Goal: Book appointment/travel/reservation

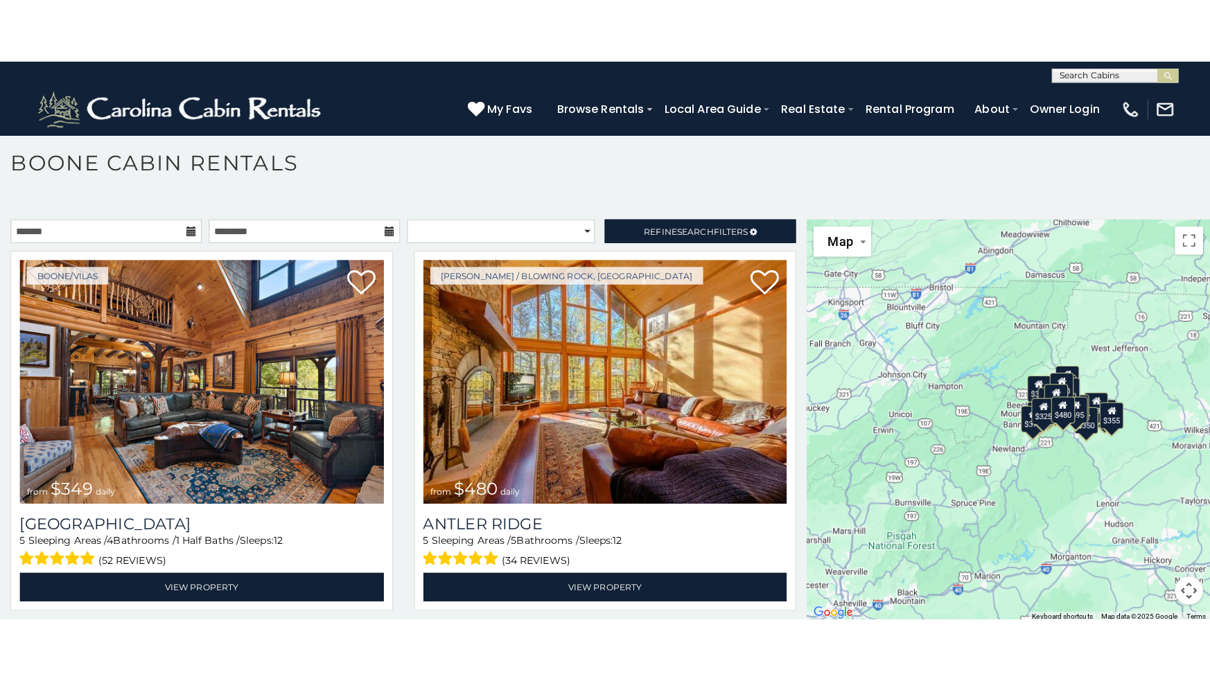
scroll to position [7, 0]
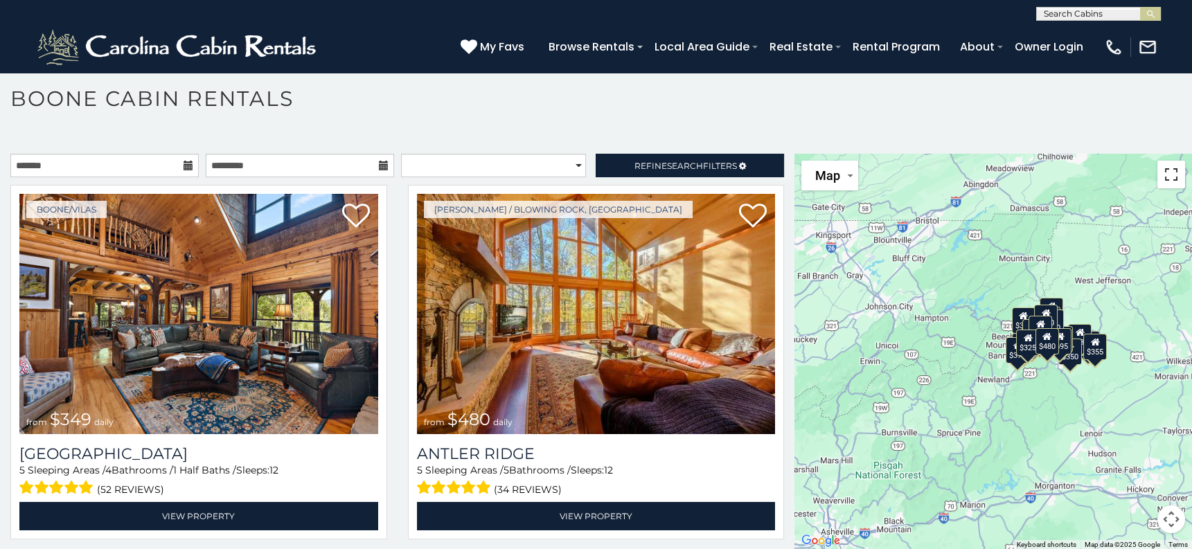
drag, startPoint x: 1165, startPoint y: 177, endPoint x: 1170, endPoint y: 268, distance: 90.9
click at [1165, 177] on button "Toggle fullscreen view" at bounding box center [1172, 175] width 28 height 28
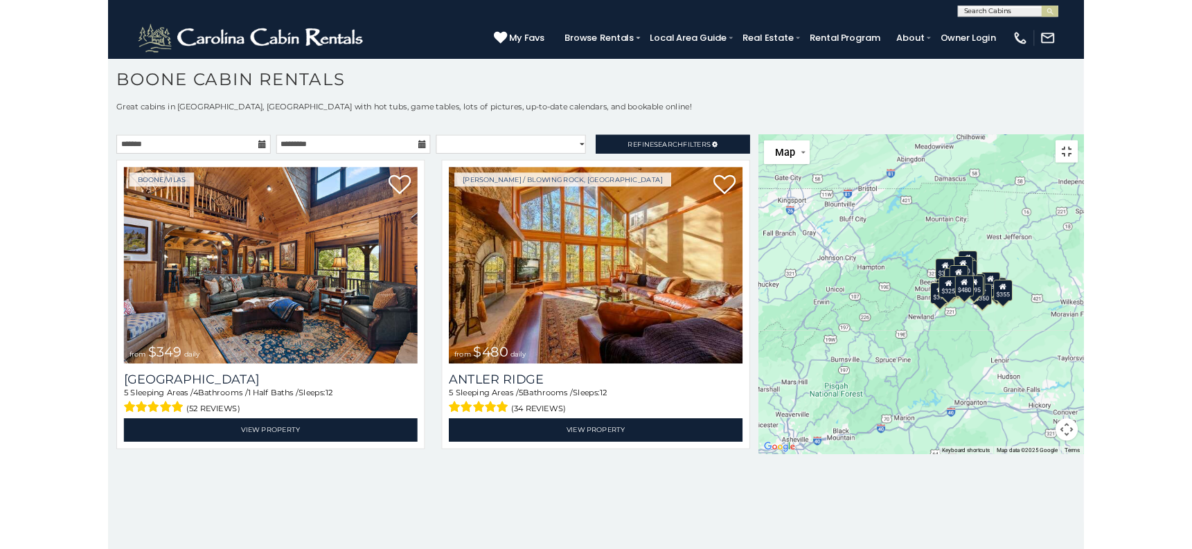
scroll to position [0, 0]
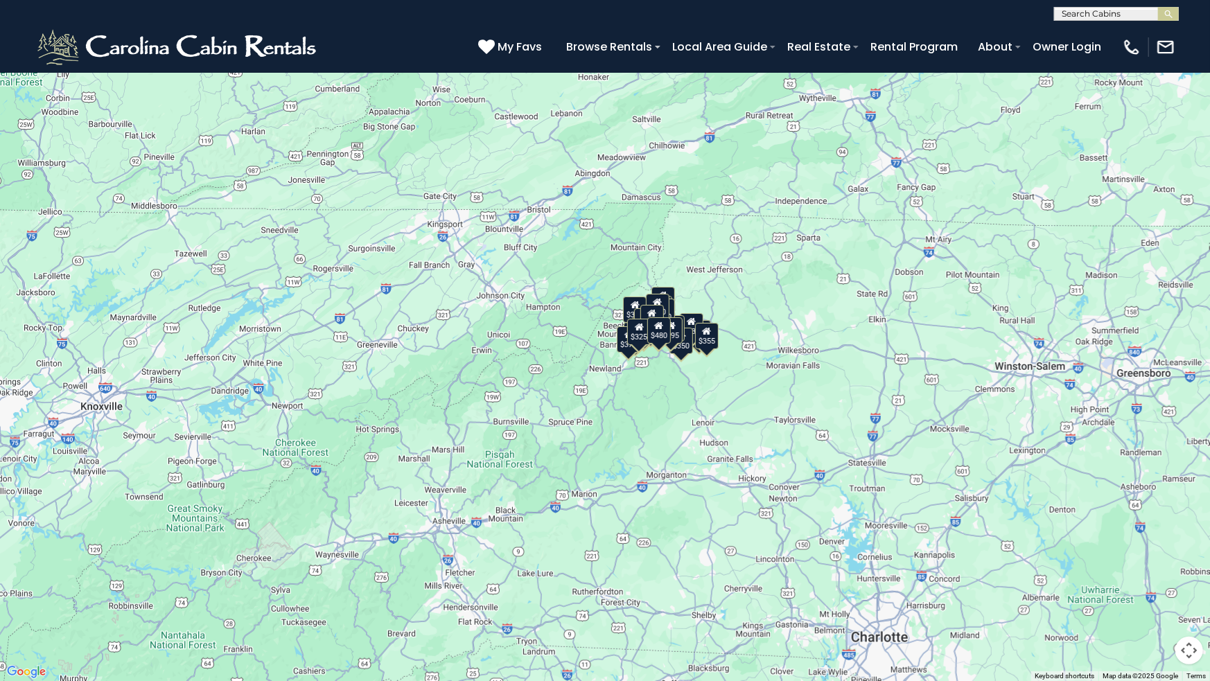
click at [699, 378] on div "$349 $480 $525 $315 $355 $675 $635 $930 $400 $451 $330 $400 $485 $460 $395 $255…" at bounding box center [605, 340] width 1210 height 681
click at [566, 401] on div "$349 $480 $525 $315 $355 $675 $635 $930 $400 $451 $330 $400 $485 $460 $395 $255…" at bounding box center [605, 340] width 1210 height 681
click at [567, 399] on div "$349 $480 $525 $315 $355 $675 $635 $930 $400 $451 $330 $400 $485 $460 $395 $255…" at bounding box center [605, 340] width 1210 height 681
click at [1192, 30] on button "Toggle fullscreen view" at bounding box center [1189, 21] width 28 height 28
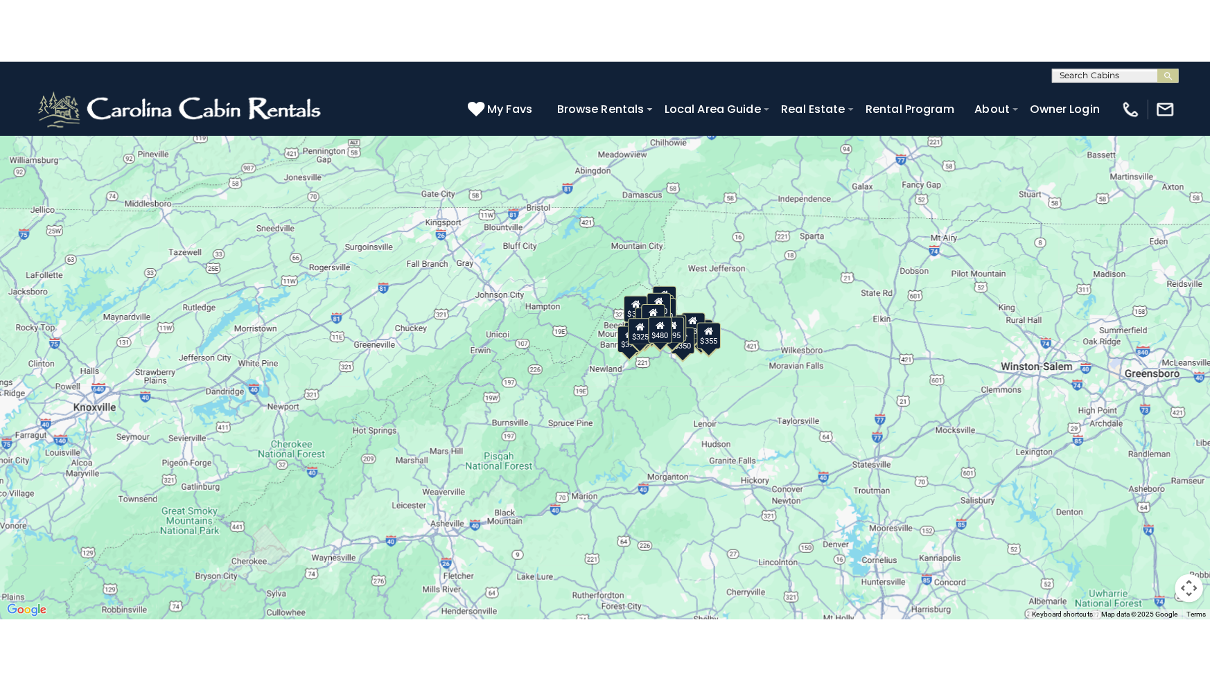
scroll to position [13, 0]
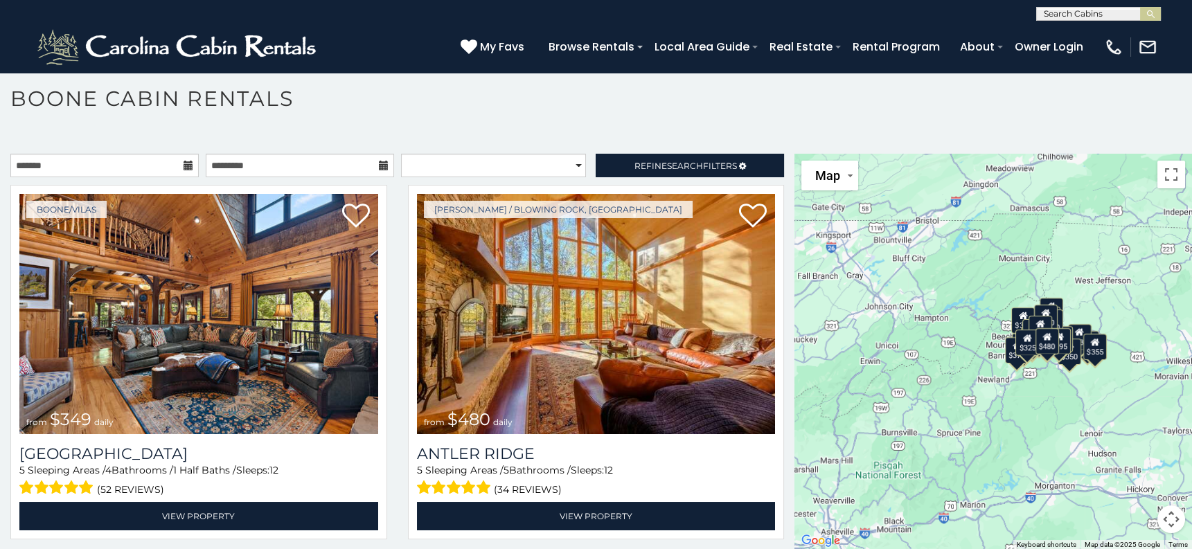
click at [1164, 523] on button "Map camera controls" at bounding box center [1172, 520] width 28 height 28
click at [1088, 448] on button "Move up" at bounding box center [1102, 450] width 28 height 28
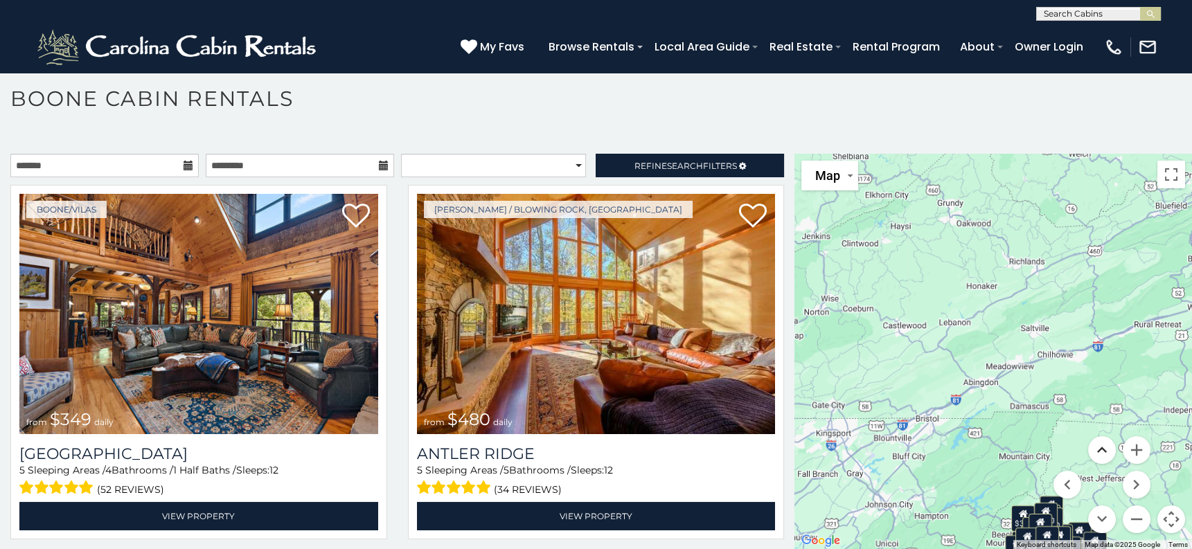
click at [1095, 450] on button "Move up" at bounding box center [1102, 450] width 28 height 28
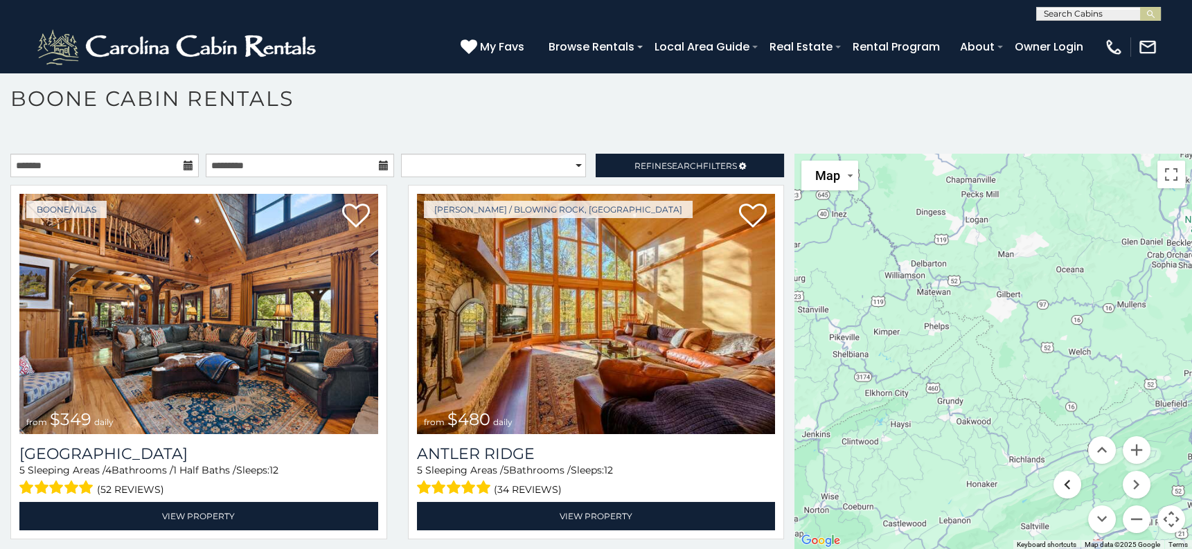
click at [1067, 484] on button "Move left" at bounding box center [1068, 485] width 28 height 28
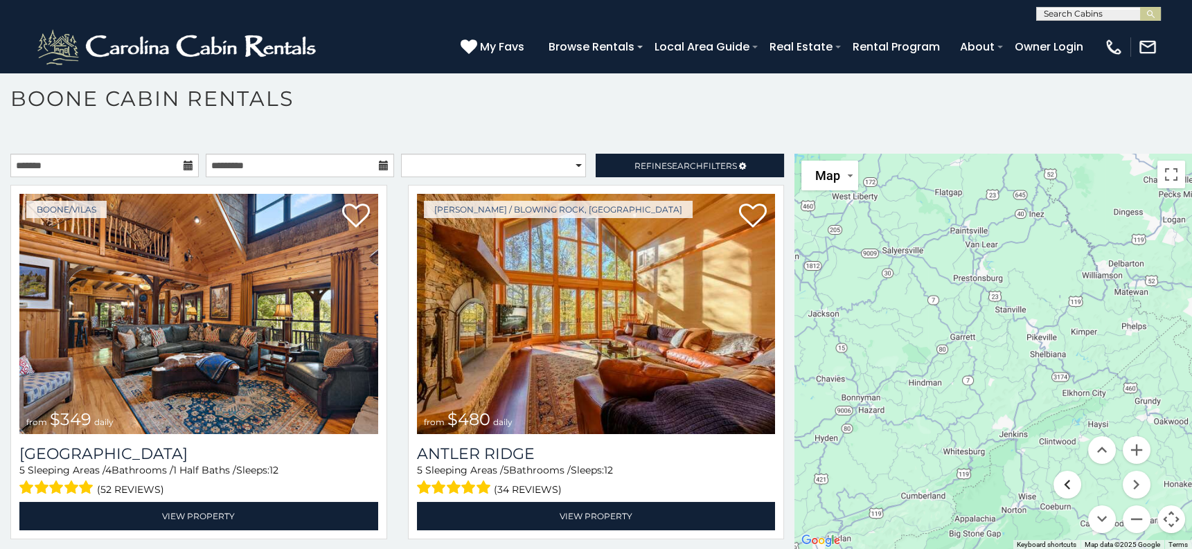
click at [1067, 484] on button "Move left" at bounding box center [1068, 485] width 28 height 28
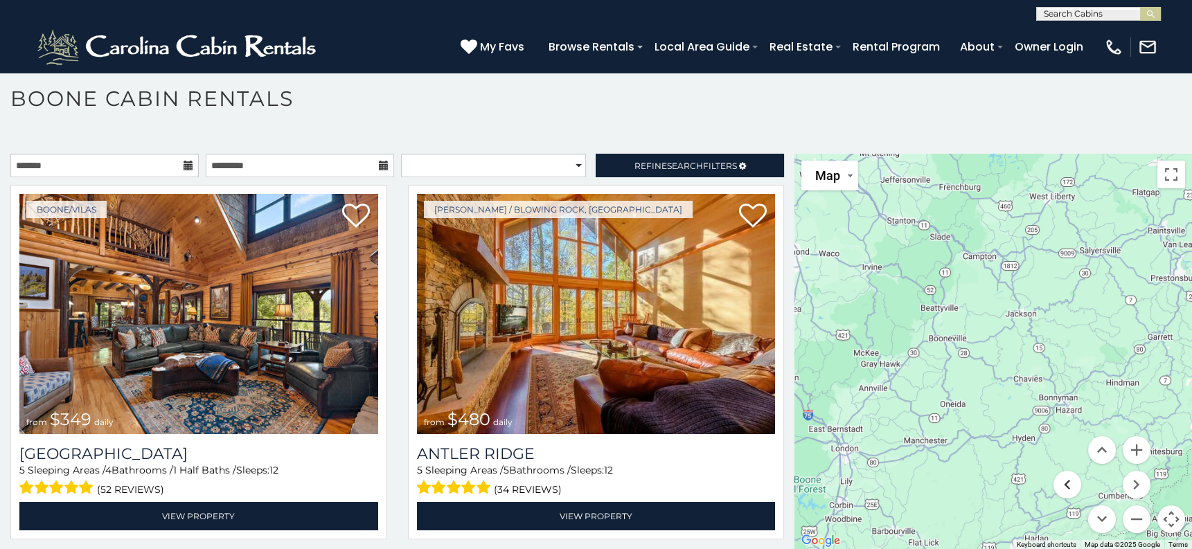
click at [1067, 484] on button "Move left" at bounding box center [1068, 485] width 28 height 28
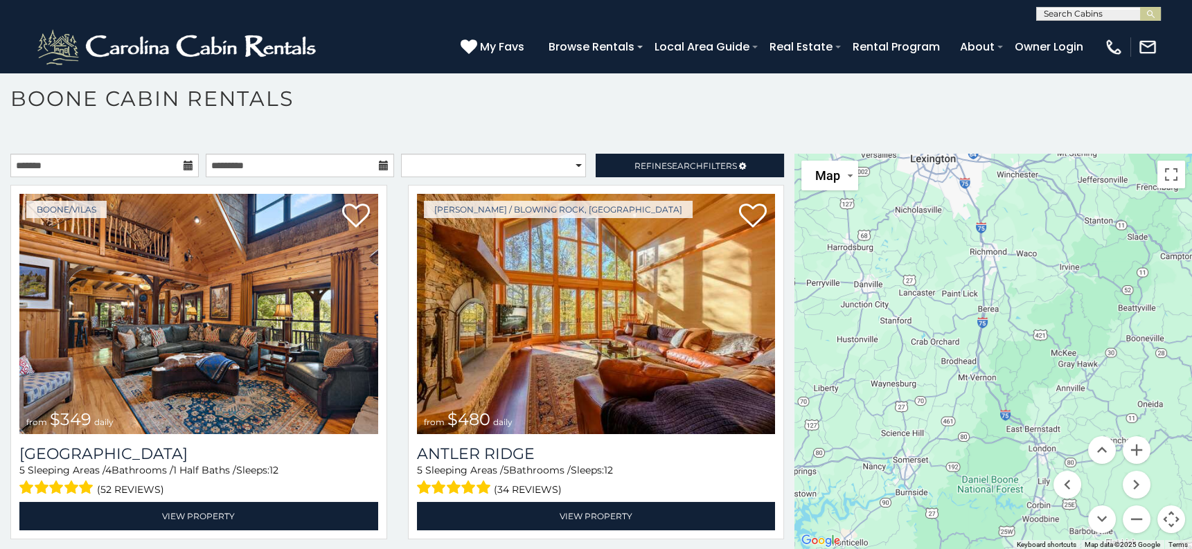
click at [1164, 513] on button "Map camera controls" at bounding box center [1172, 520] width 28 height 28
click at [1136, 515] on button "Zoom out" at bounding box center [1137, 520] width 28 height 28
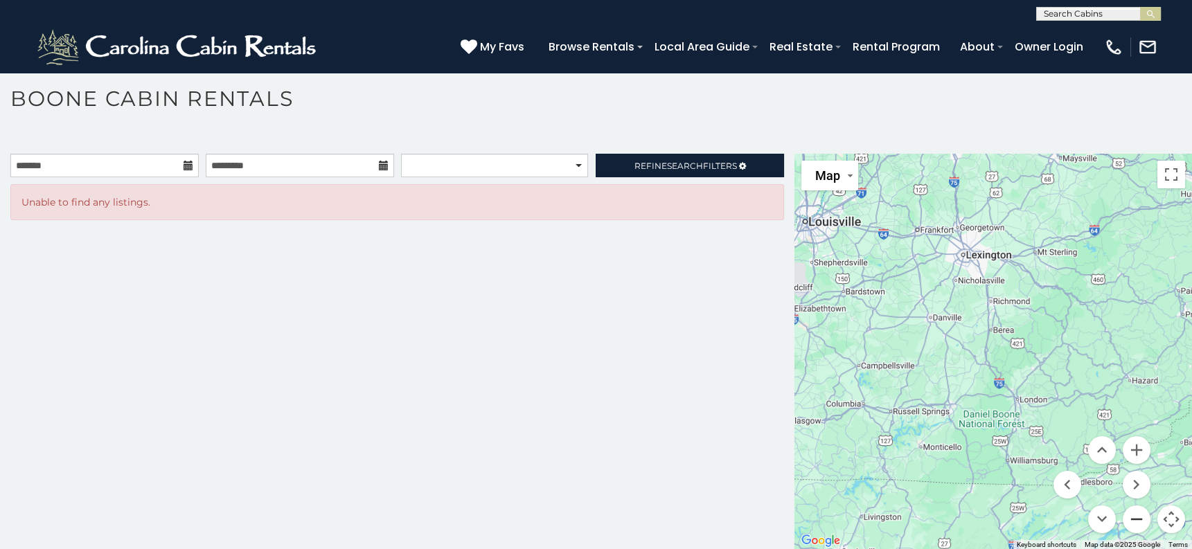
click at [1128, 522] on button "Zoom out" at bounding box center [1137, 520] width 28 height 28
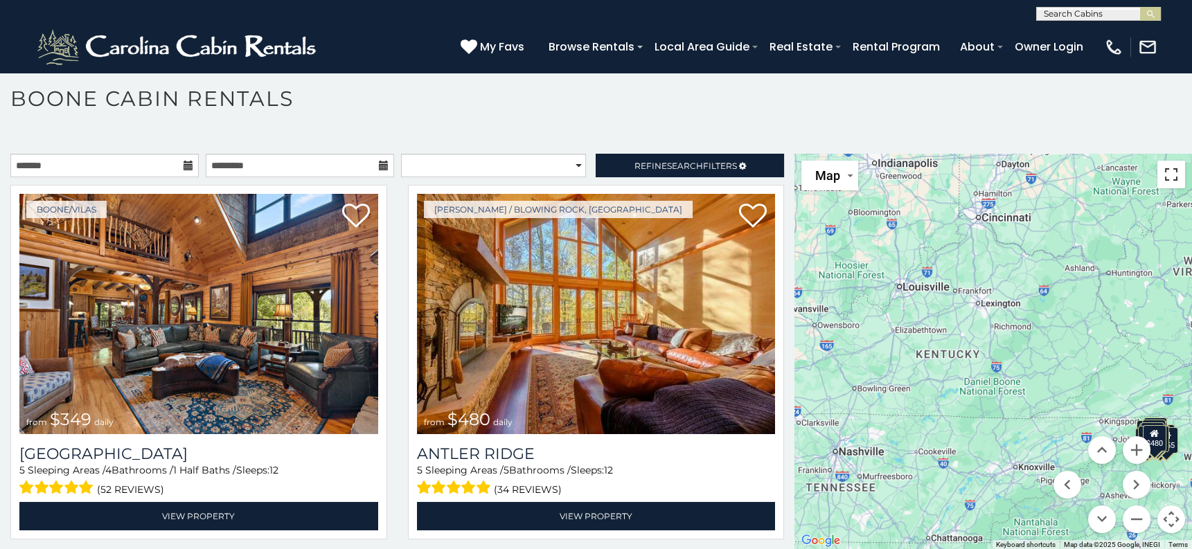
click at [1171, 171] on button "Toggle fullscreen view" at bounding box center [1172, 175] width 28 height 28
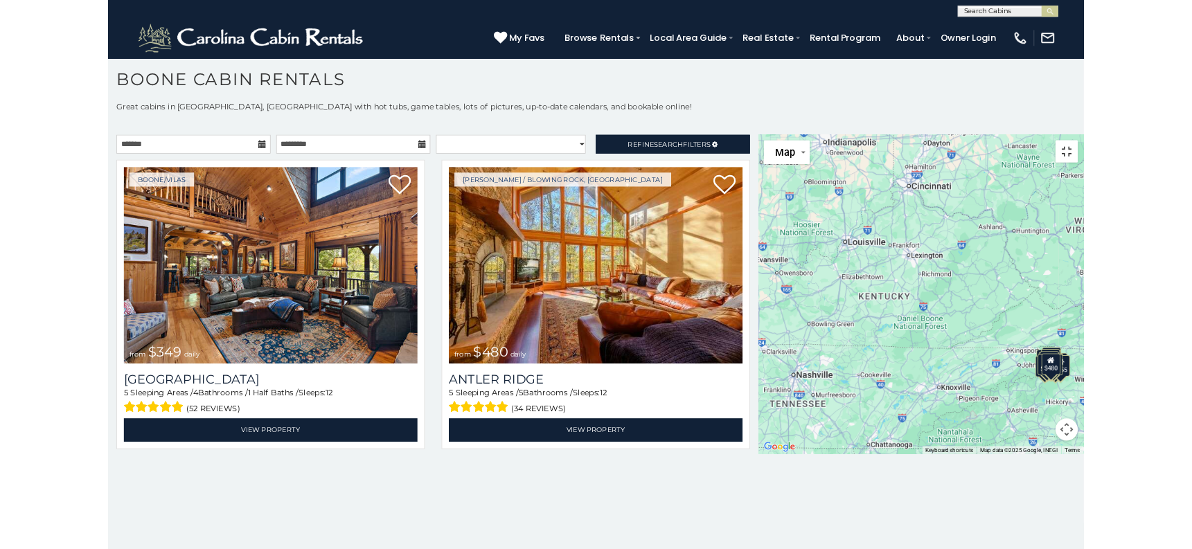
scroll to position [0, 0]
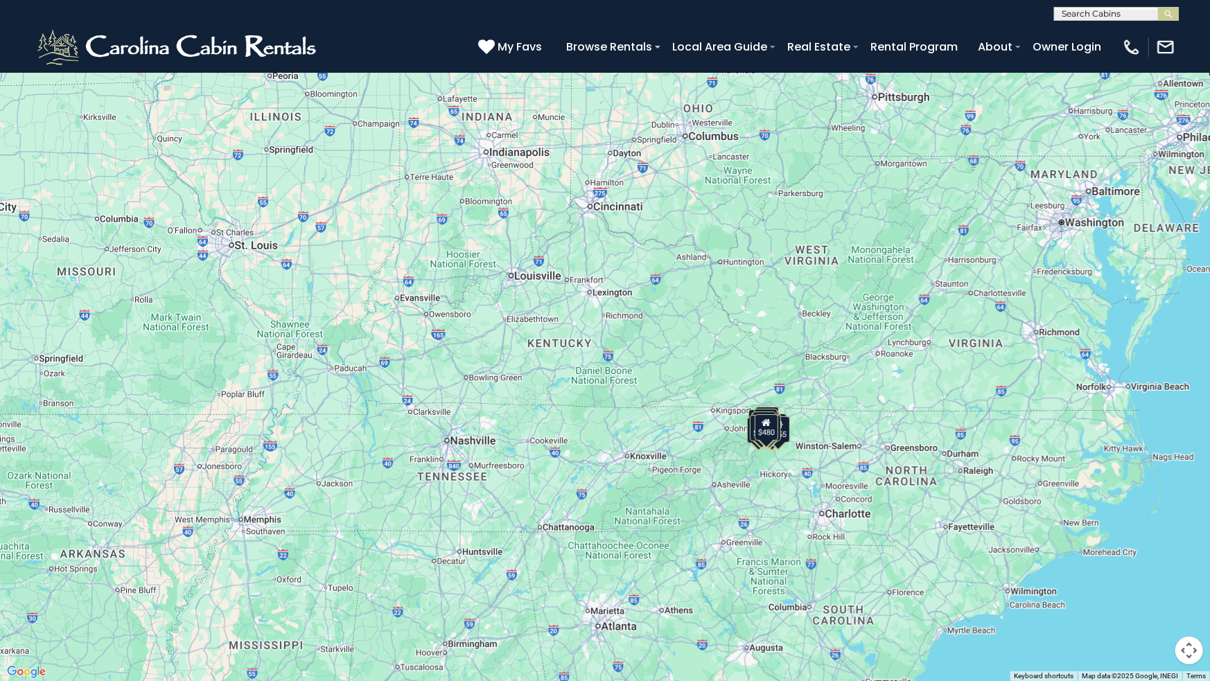
click at [721, 461] on div "$349 $480 $525 $315 $355 $675 $635 $930 $400 $451 $330 $400 $485 $460 $395 $255…" at bounding box center [605, 340] width 1210 height 681
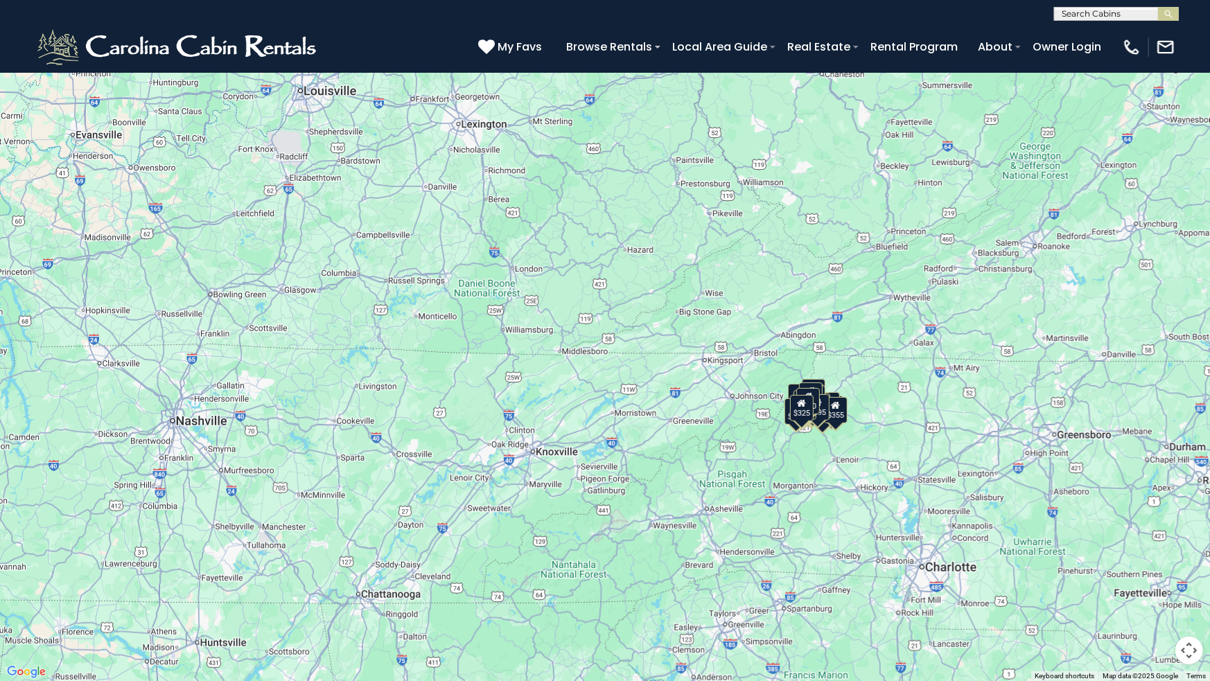
click at [721, 459] on div "$349 $480 $525 $315 $355 $675 $635 $930 $400 $451 $330 $400 $485 $460 $395 $255…" at bounding box center [605, 340] width 1210 height 681
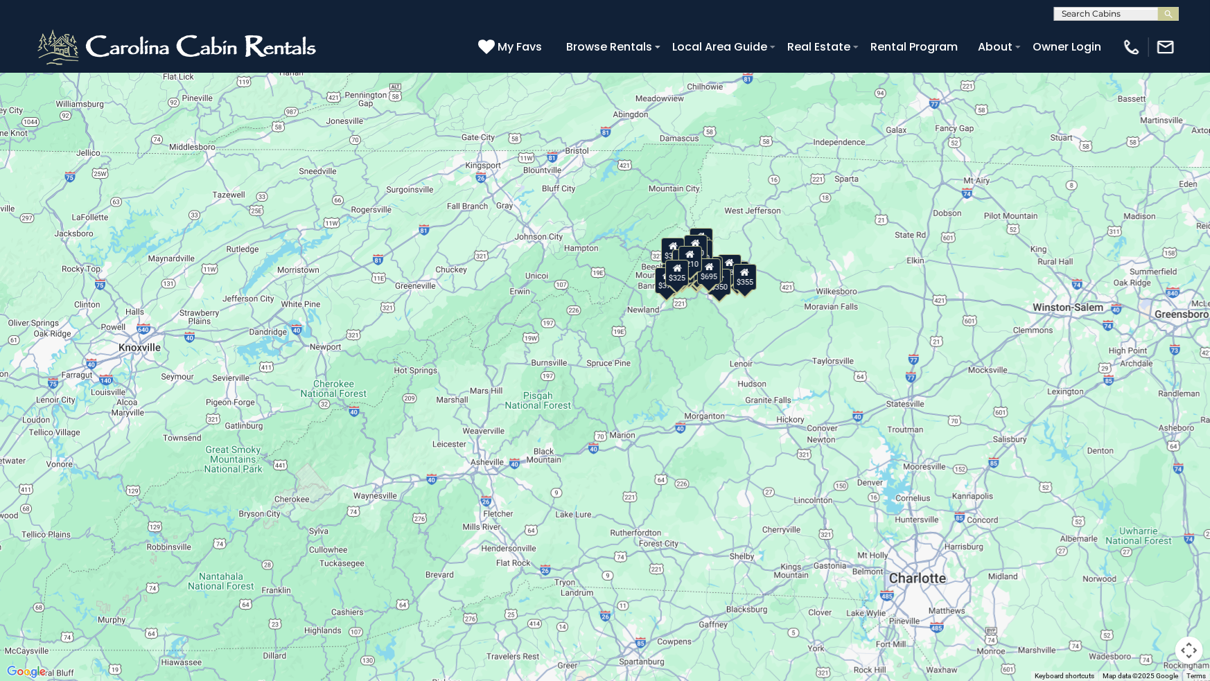
drag, startPoint x: 994, startPoint y: 542, endPoint x: 786, endPoint y: 445, distance: 230.0
click at [786, 445] on div "$349 $480 $525 $315 $355 $675 $635 $930 $400 $451 $330 $400 $485 $460 $395 $255…" at bounding box center [605, 340] width 1210 height 681
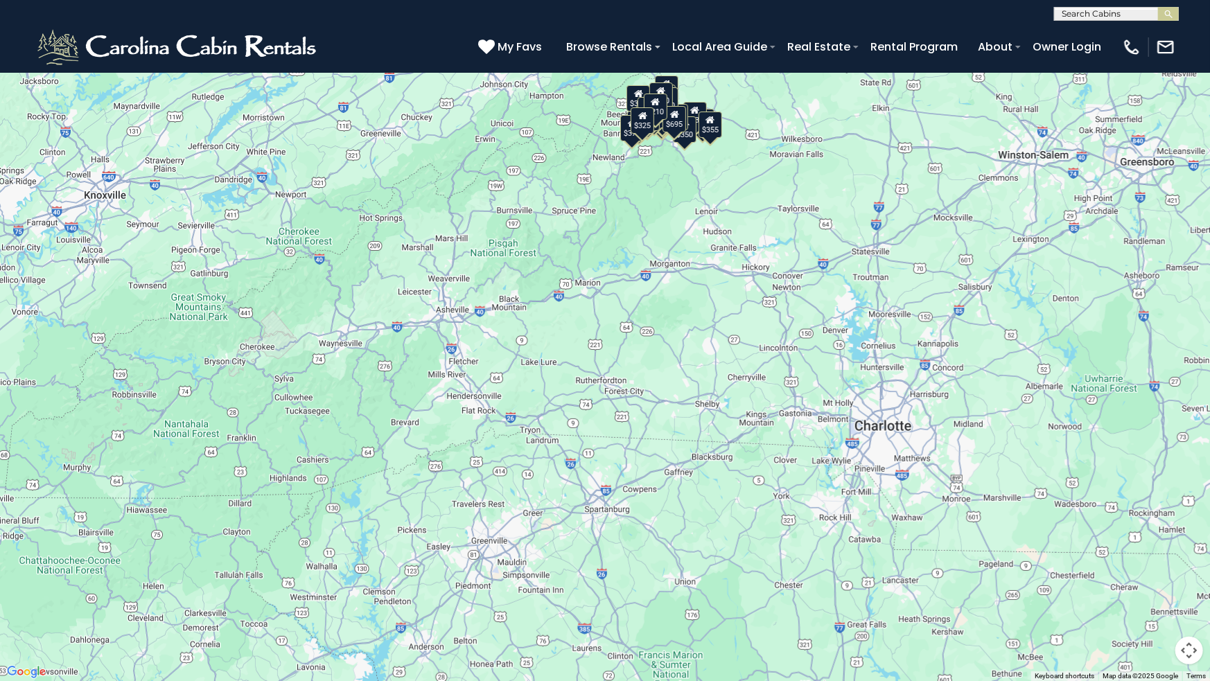
drag, startPoint x: 727, startPoint y: 502, endPoint x: 691, endPoint y: 331, distance: 174.2
click at [691, 331] on div "$349 $480 $525 $315 $355 $675 $635 $930 $400 $451 $330 $400 $485 $460 $395 $255…" at bounding box center [605, 340] width 1210 height 681
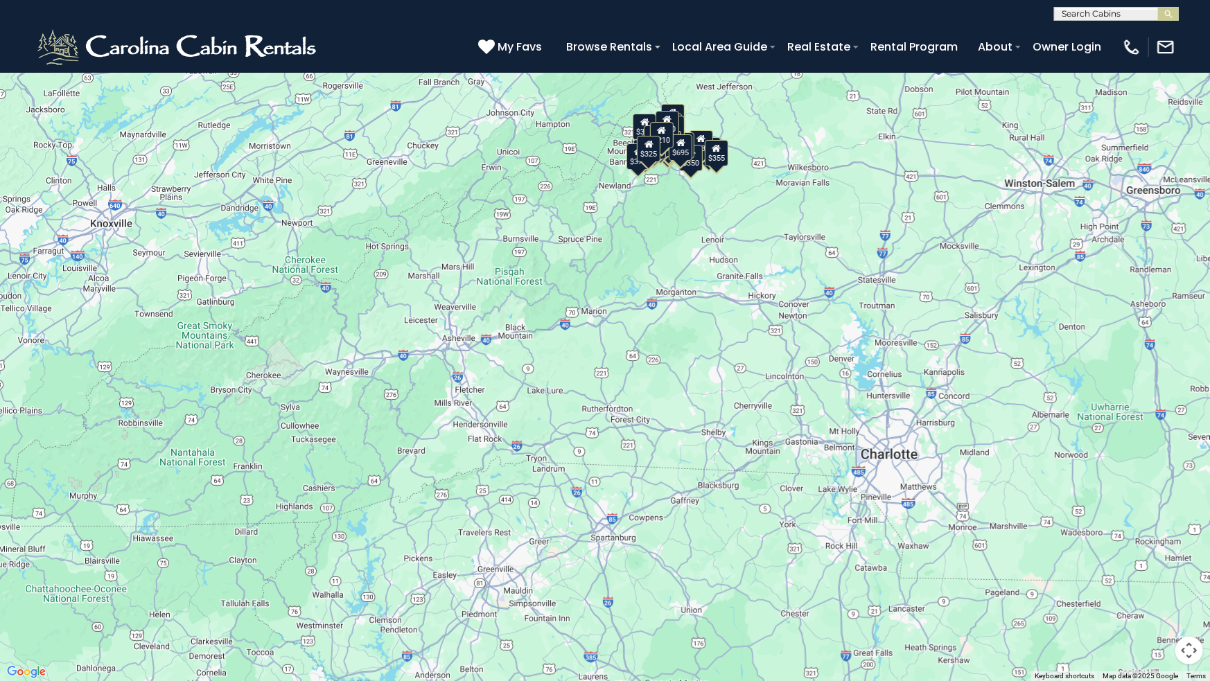
drag, startPoint x: 632, startPoint y: 308, endPoint x: 641, endPoint y: 387, distance: 79.4
click at [641, 387] on div "$349 $480 $525 $315 $355 $675 $635 $930 $400 $451 $330 $400 $485 $460 $395 $255…" at bounding box center [605, 340] width 1210 height 681
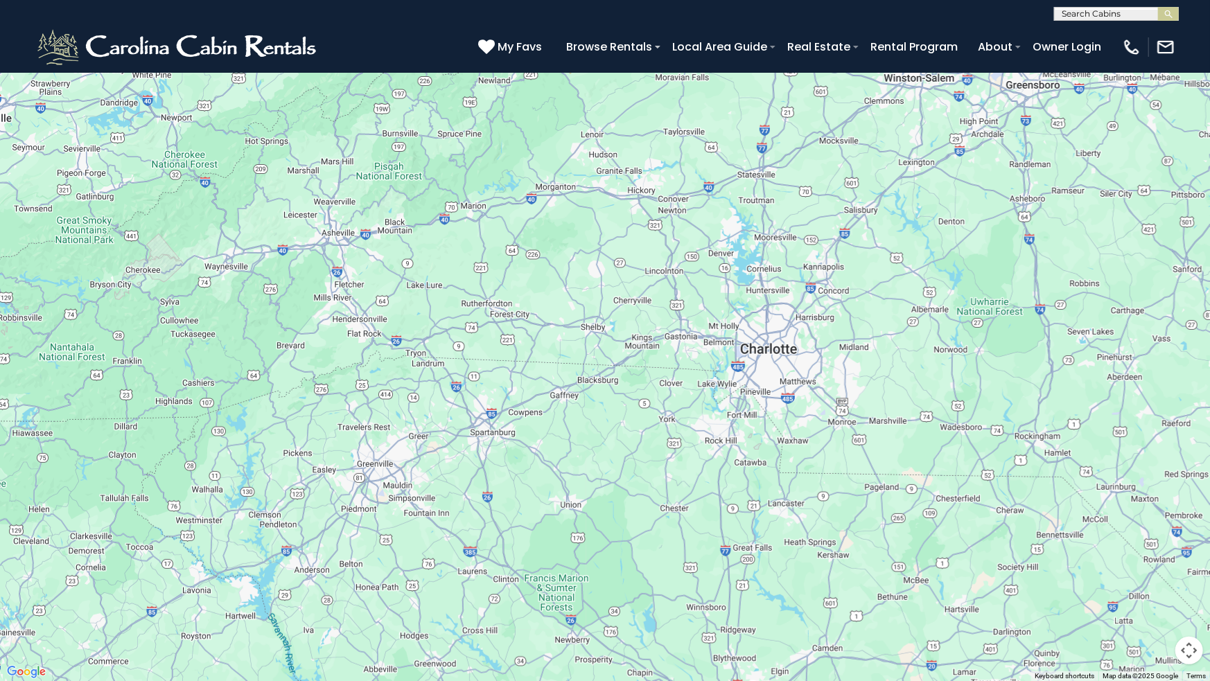
drag, startPoint x: 811, startPoint y: 452, endPoint x: 688, endPoint y: 342, distance: 165.3
click at [688, 342] on div "$349 $480 $525 $315 $355 $675 $635 $930 $400 $451 $330 $400 $485 $460 $395 $255…" at bounding box center [605, 340] width 1210 height 681
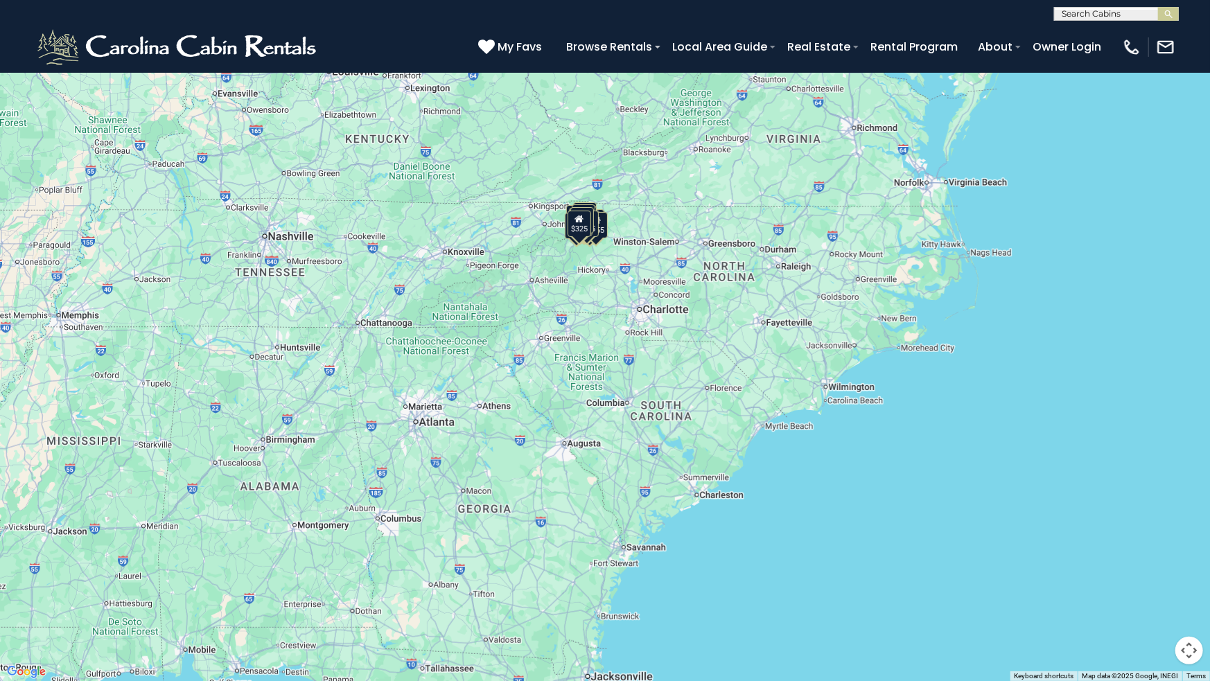
drag, startPoint x: 708, startPoint y: 529, endPoint x: 682, endPoint y: 299, distance: 230.7
click at [682, 299] on div "$349 $480 $525 $315 $355 $675 $635 $930 $400 $451 $330 $400 $485 $460 $395 $255…" at bounding box center [605, 340] width 1210 height 681
click at [630, 380] on div "$349 $480 $525 $315 $355 $675 $635 $930 $400 $451 $330 $400 $485 $460 $395 $255…" at bounding box center [605, 340] width 1210 height 681
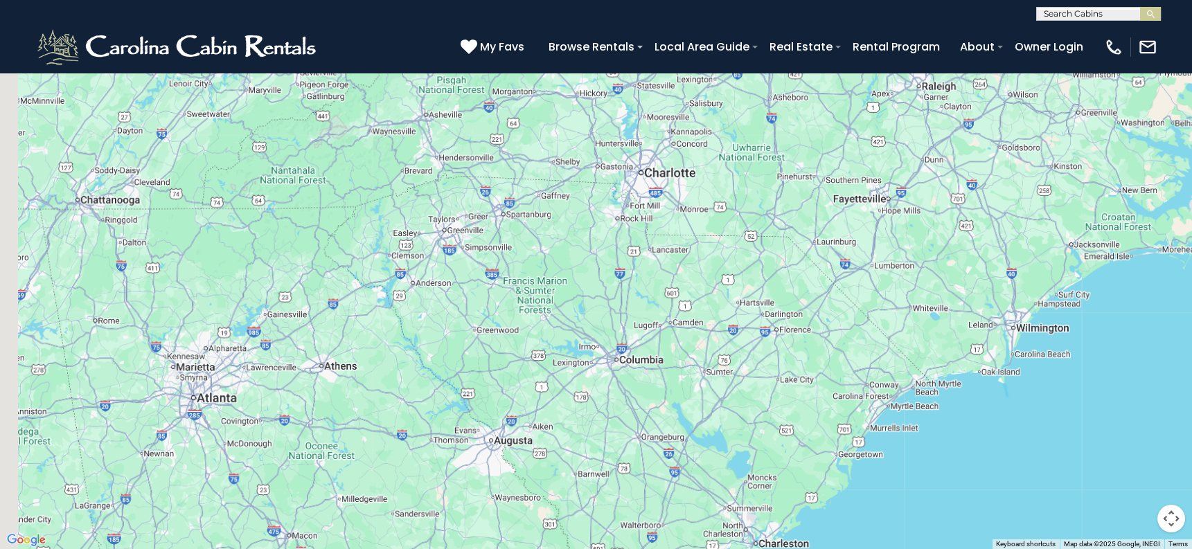
scroll to position [1316, 0]
